Goal: Transaction & Acquisition: Purchase product/service

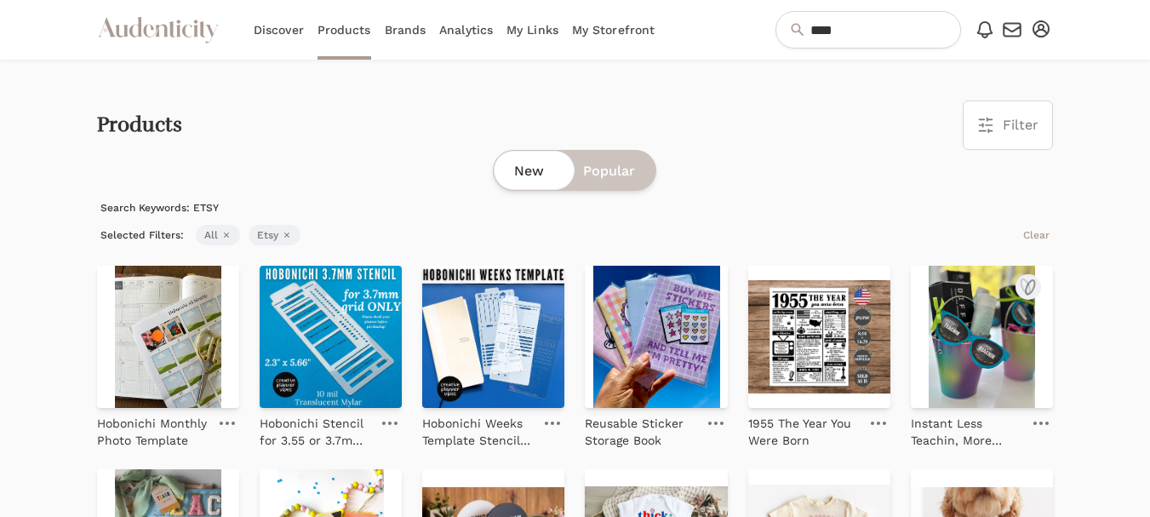
click at [981, 356] on img at bounding box center [982, 337] width 142 height 142
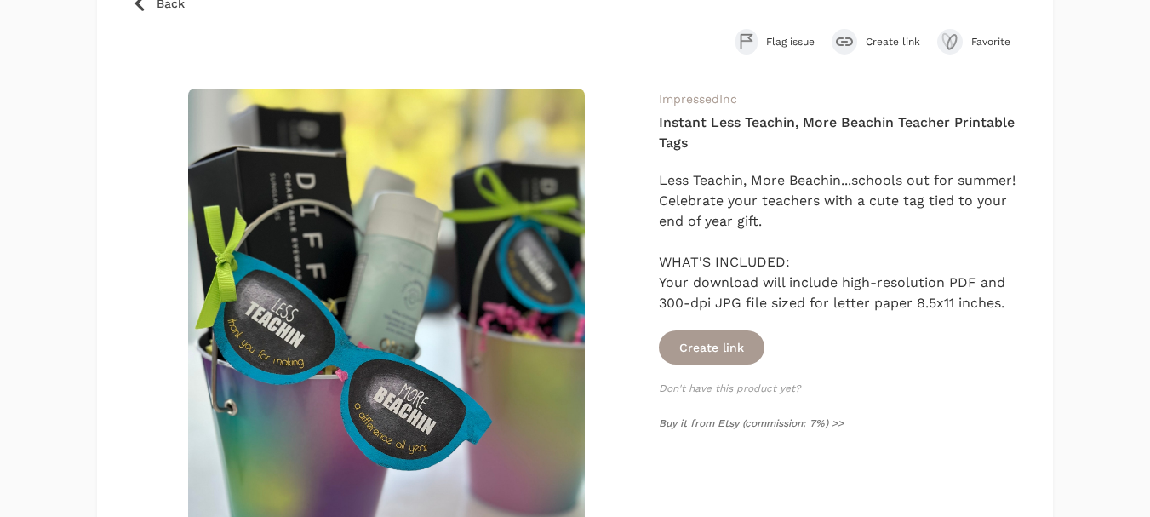
scroll to position [170, 0]
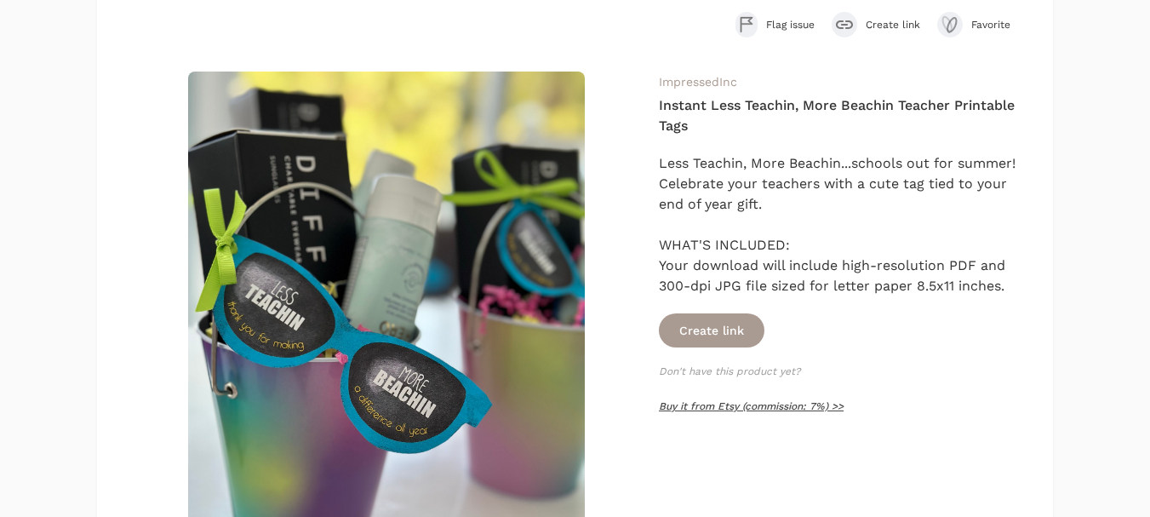
click at [744, 406] on link "Buy it from Etsy (commission: 7%) >>" at bounding box center [751, 406] width 185 height 12
